Goal: Browse casually: Explore the website without a specific task or goal

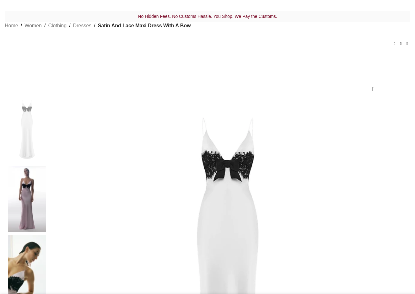
scroll to position [0, 132]
click at [37, 166] on img at bounding box center [27, 199] width 38 height 67
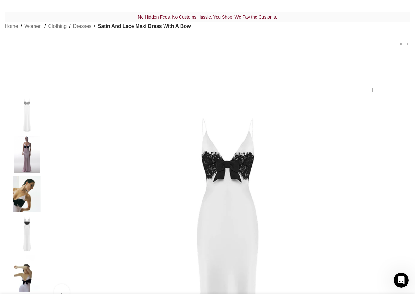
scroll to position [0, 397]
click at [35, 123] on img "1 / 5" at bounding box center [27, 115] width 38 height 37
click at [41, 163] on img "2 / 5" at bounding box center [27, 154] width 38 height 37
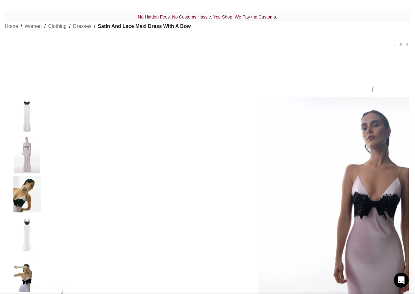
scroll to position [0, 529]
click at [39, 196] on img "3 / 5" at bounding box center [27, 194] width 38 height 37
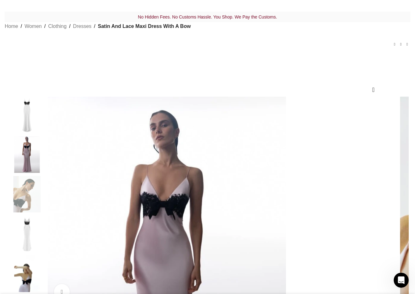
scroll to position [63, 0]
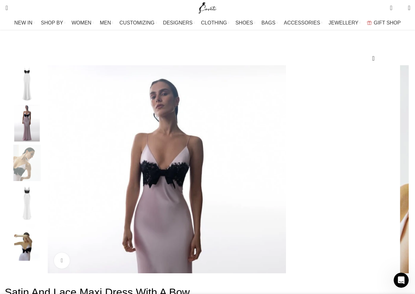
click at [39, 204] on img "4 / 5" at bounding box center [27, 202] width 38 height 37
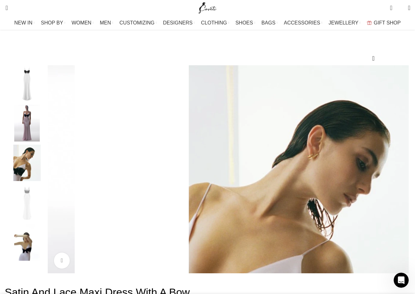
scroll to position [0, 595]
click at [44, 94] on img "1 / 5" at bounding box center [27, 83] width 38 height 37
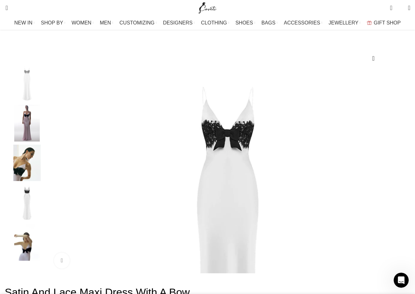
click at [35, 207] on img "4 / 5" at bounding box center [27, 202] width 38 height 37
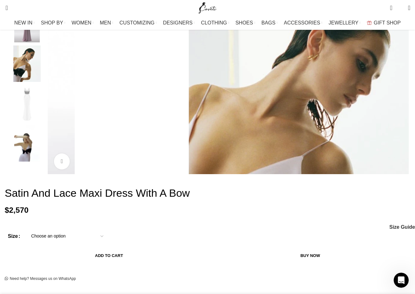
scroll to position [188, 0]
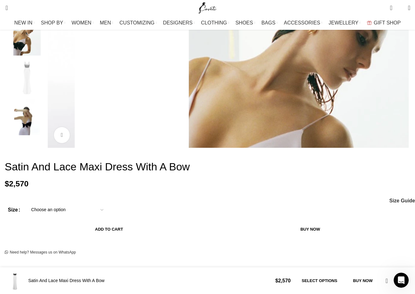
click at [33, 129] on img "5 / 5" at bounding box center [27, 117] width 38 height 37
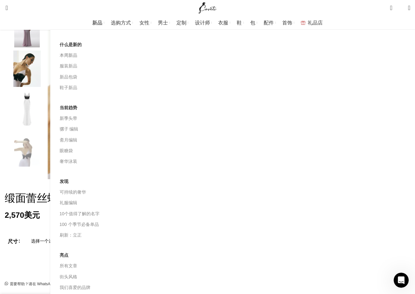
scroll to position [0, 463]
click at [82, 43] on font "什么是新的" at bounding box center [71, 44] width 22 height 5
click at [77, 56] on font "本周新品" at bounding box center [69, 55] width 18 height 5
